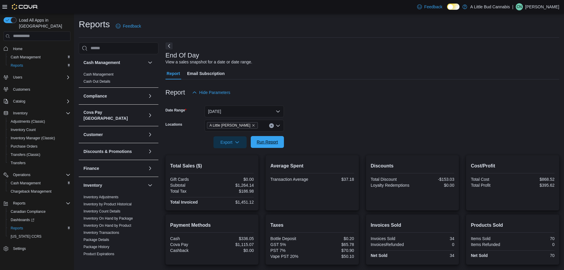
click at [265, 137] on span "Run Report" at bounding box center [268, 142] width 26 height 12
click at [268, 140] on span "Run Report" at bounding box center [267, 142] width 21 height 6
click at [265, 142] on span "Run Report" at bounding box center [267, 142] width 21 height 6
click at [267, 145] on span "Run Report" at bounding box center [268, 142] width 26 height 12
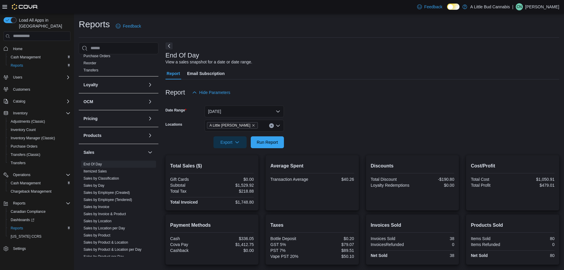
scroll to position [205, 0]
click at [121, 212] on link "Sales by Invoice & Product" at bounding box center [105, 214] width 42 height 4
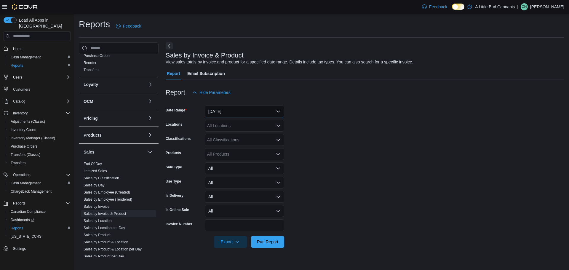
click at [239, 107] on button "[DATE]" at bounding box center [244, 111] width 79 height 12
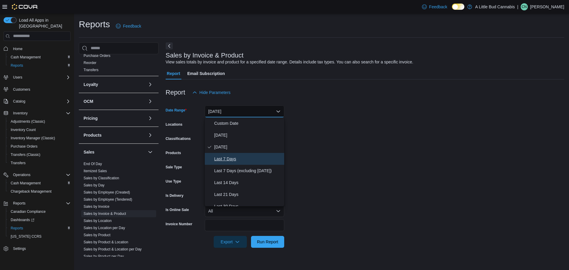
click at [233, 156] on span "Last 7 Days" at bounding box center [248, 158] width 68 height 7
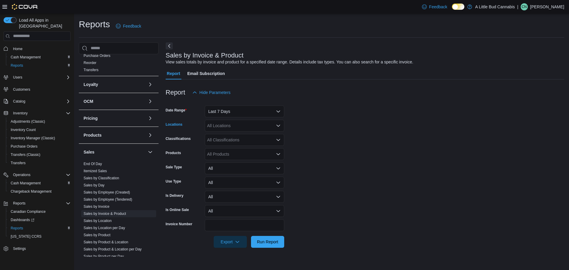
click at [239, 123] on div "All Locations" at bounding box center [244, 126] width 79 height 12
type input "****"
click at [239, 133] on span "A Little [PERSON_NAME]" at bounding box center [241, 136] width 48 height 6
click at [333, 142] on form "Date Range Last 7 Days Locations A Little [PERSON_NAME] Classifications All Cla…" at bounding box center [365, 172] width 399 height 149
click at [248, 153] on div "All Products" at bounding box center [244, 154] width 79 height 12
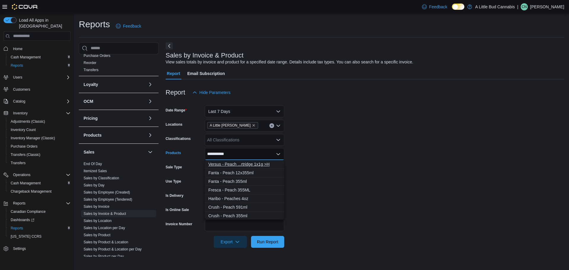
type input "**********"
click at [242, 166] on div "Versus - Peach ...rtridge 1x1g >H" at bounding box center [244, 164] width 72 height 6
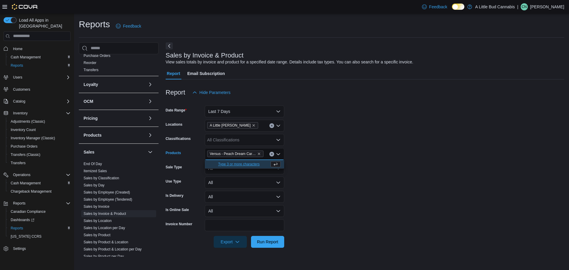
click at [389, 132] on form "Date Range Last 7 Days Locations A Little [PERSON_NAME] Classifications All Cla…" at bounding box center [365, 172] width 399 height 149
click at [270, 237] on span "Run Report" at bounding box center [268, 242] width 26 height 12
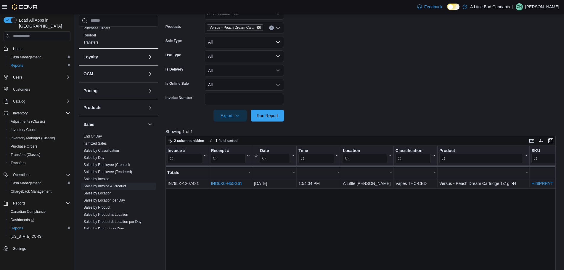
click at [260, 28] on icon "Remove Versus - Peach Dream Cartridge 1x1g >H from selection in this group" at bounding box center [259, 28] width 4 height 4
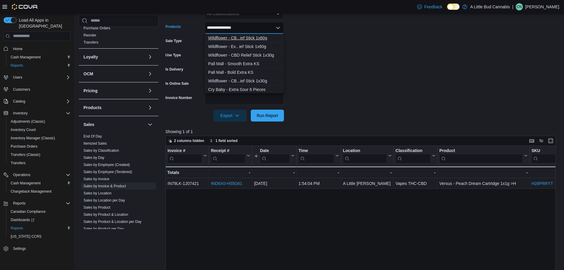
type input "**********"
click at [254, 37] on div "Wildflower - CB...ief Stick 1x60g" at bounding box center [244, 38] width 72 height 6
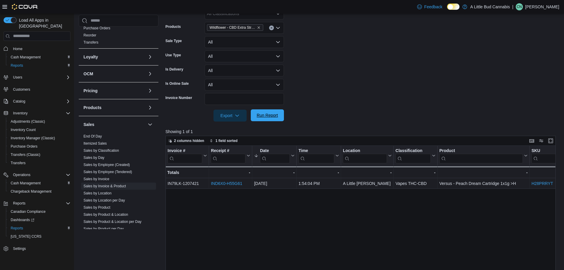
click at [271, 117] on span "Run Report" at bounding box center [267, 115] width 21 height 6
click at [353, 81] on form "Date Range Last 7 Days Locations A Little [PERSON_NAME] Classifications All Cla…" at bounding box center [363, 46] width 395 height 149
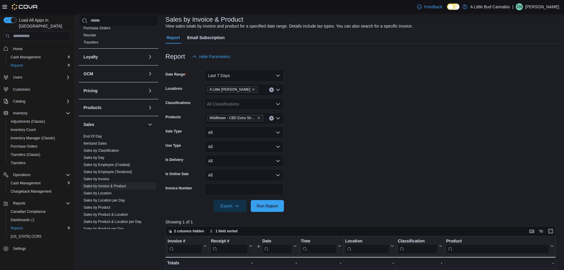
scroll to position [36, 0]
click at [259, 117] on icon "Remove Wildflower - CBD Extra Strength Relief Stick 1x60g from selection in thi…" at bounding box center [259, 118] width 4 height 4
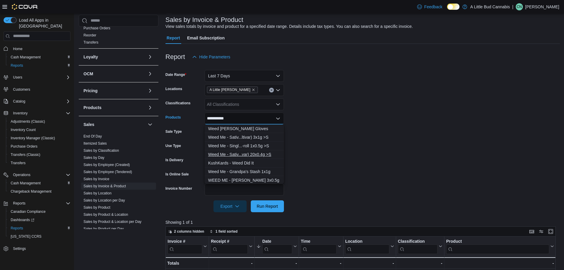
type input "**********"
click at [260, 154] on div "Weed Me - Sativ...var) 20x0.4g >S" at bounding box center [244, 154] width 72 height 6
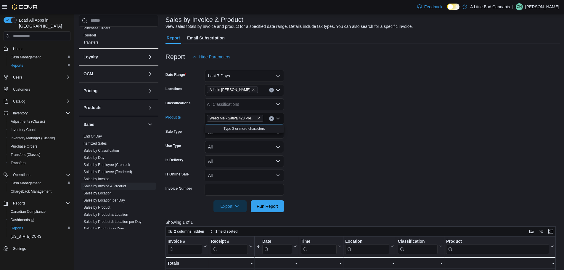
click at [324, 131] on form "Date Range Last 7 Days Locations A Little [PERSON_NAME] Classifications All Cla…" at bounding box center [363, 137] width 395 height 149
click at [264, 208] on span "Run Report" at bounding box center [267, 206] width 21 height 6
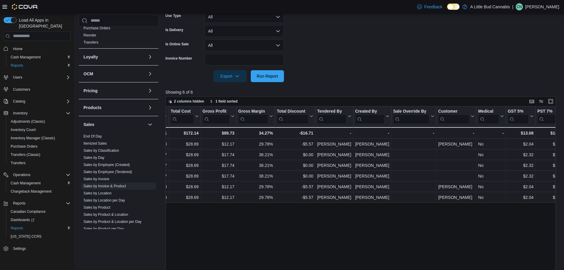
scroll to position [0, 640]
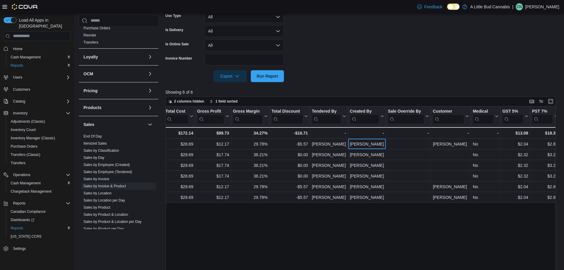
click at [373, 143] on div "[PERSON_NAME]" at bounding box center [367, 143] width 34 height 7
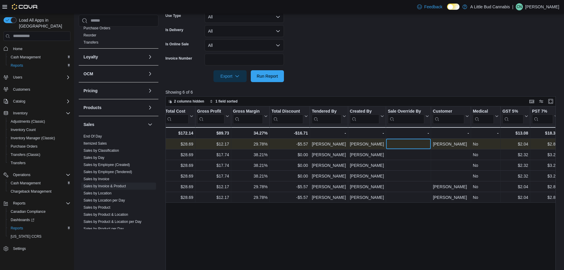
click at [402, 143] on div "- Sale Override By, column 22, row 1" at bounding box center [408, 143] width 41 height 7
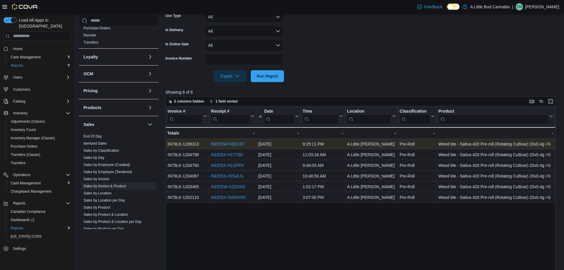
scroll to position [0, 0]
